Goal: Information Seeking & Learning: Learn about a topic

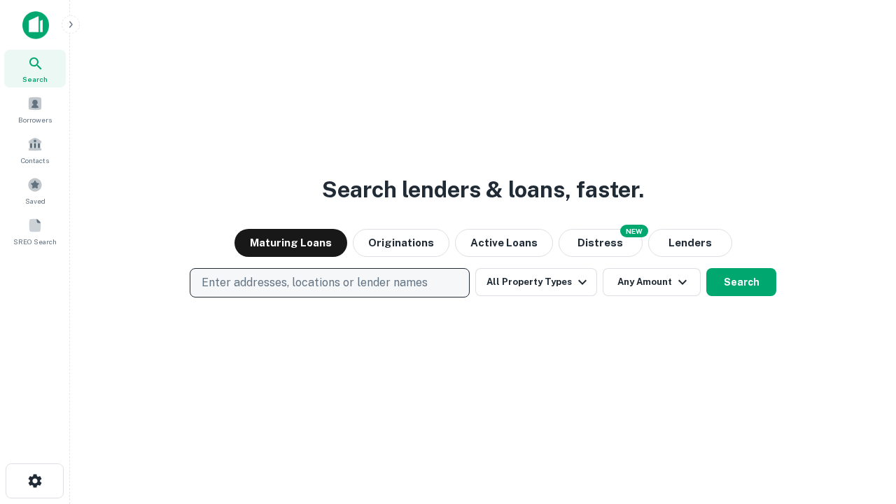
click at [329, 283] on p "Enter addresses, locations or lender names" at bounding box center [315, 282] width 226 height 17
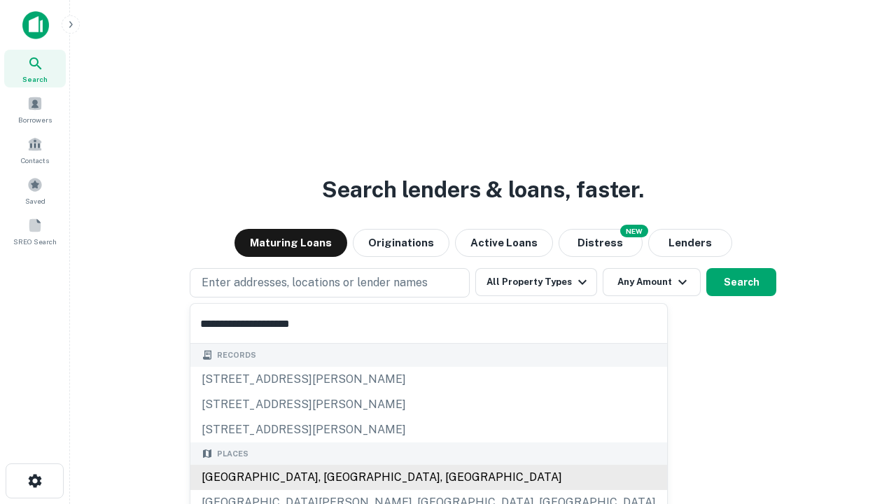
click at [335, 478] on div "Santa Monica, CA, USA" at bounding box center [428, 477] width 477 height 25
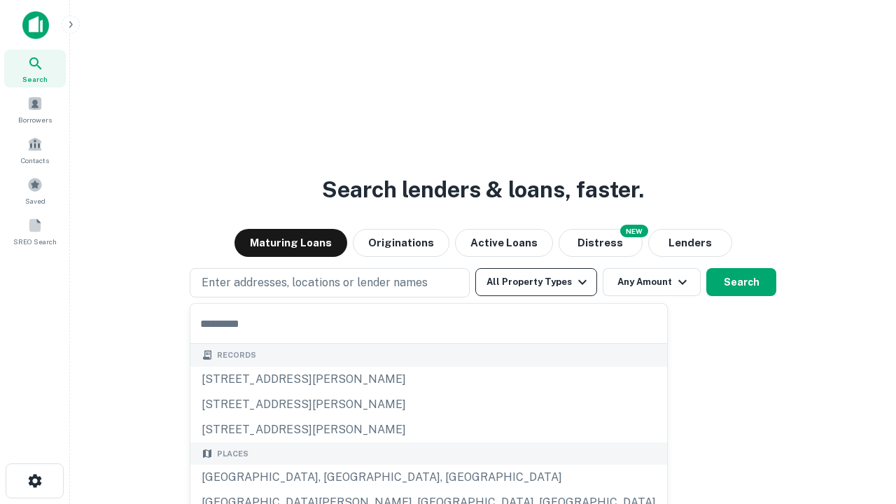
click at [536, 282] on button "All Property Types" at bounding box center [536, 282] width 122 height 28
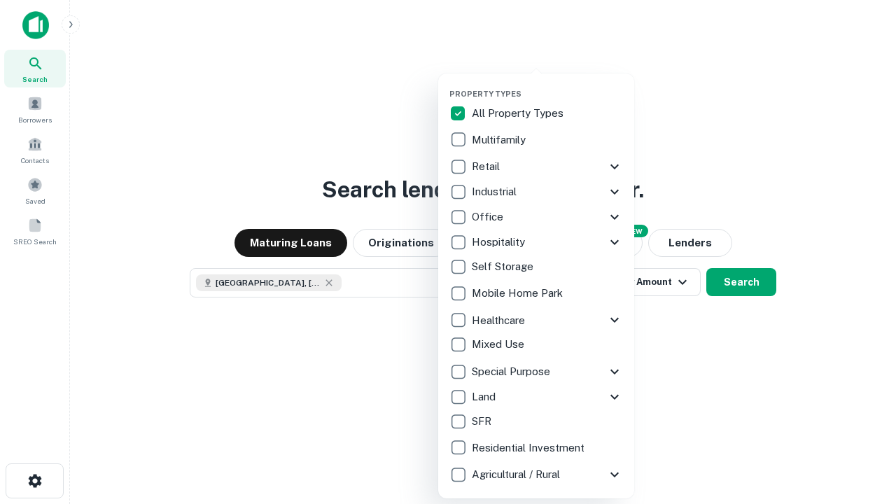
click at [548, 85] on button "button" at bounding box center [548, 85] width 196 height 1
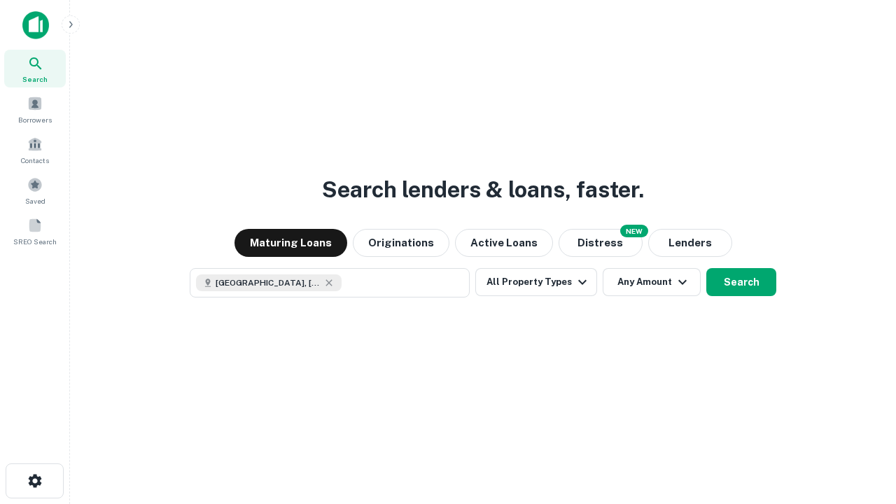
scroll to position [22, 0]
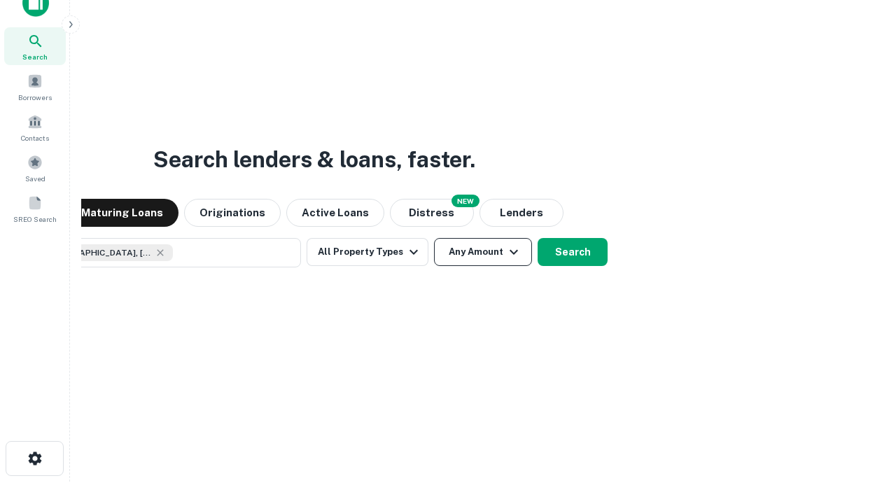
click at [434, 238] on button "Any Amount" at bounding box center [483, 252] width 98 height 28
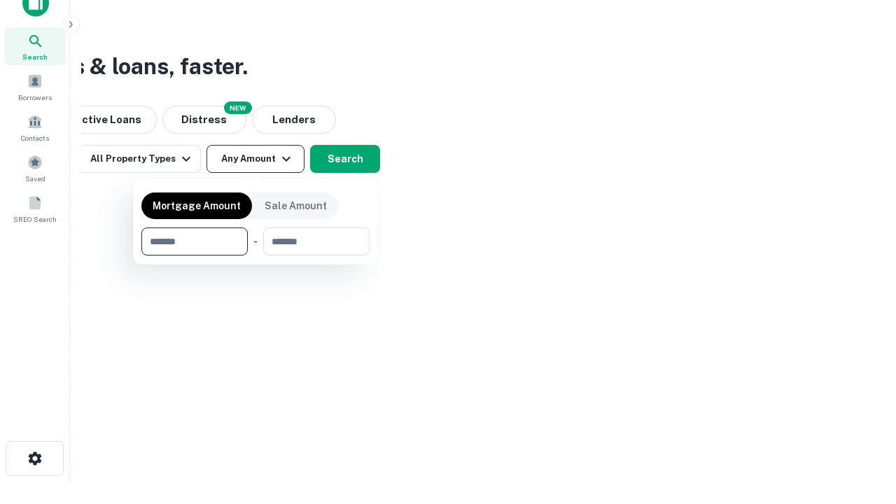
type input "*******"
click at [256, 256] on button "button" at bounding box center [255, 256] width 228 height 1
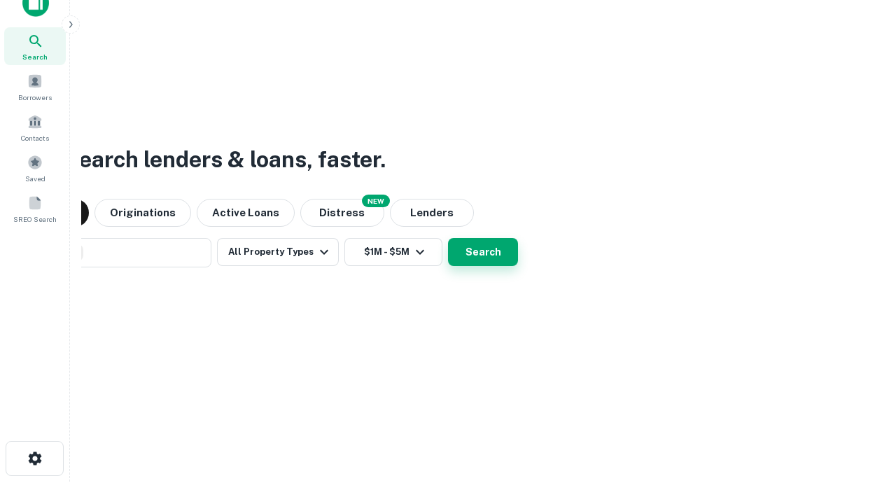
click at [448, 238] on button "Search" at bounding box center [483, 252] width 70 height 28
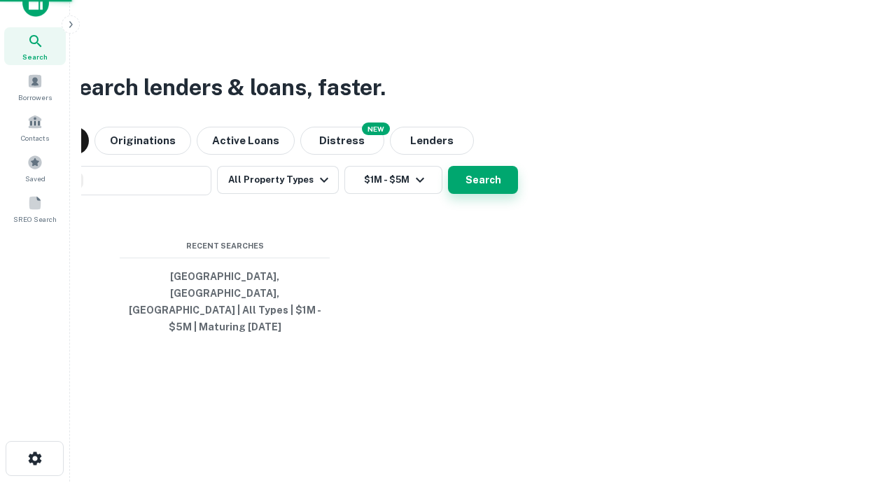
scroll to position [46, 396]
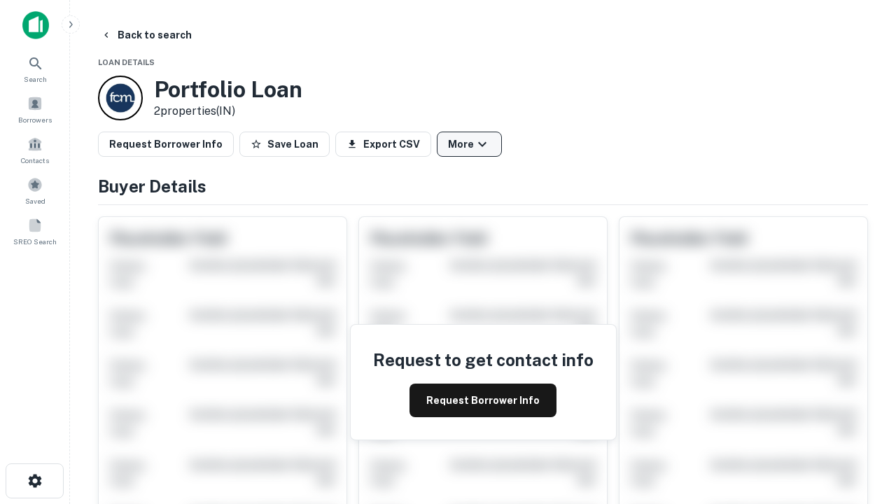
click at [469, 144] on button "More" at bounding box center [469, 144] width 65 height 25
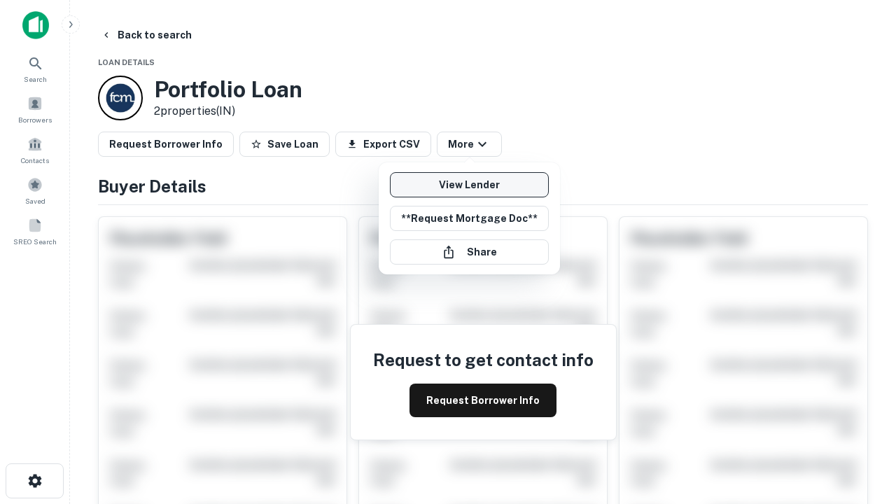
click at [469, 185] on link "View Lender" at bounding box center [469, 184] width 159 height 25
